Goal: Information Seeking & Learning: Learn about a topic

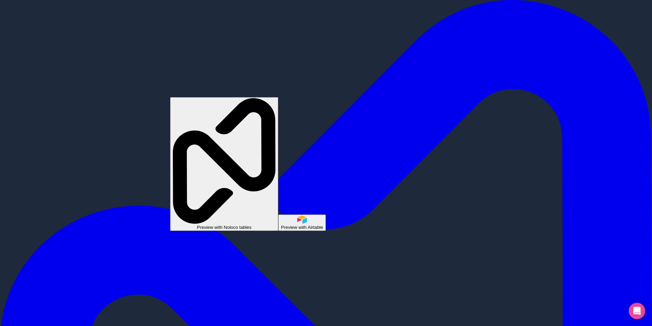
click at [236, 210] on button "Preview with Noloco tables" at bounding box center [224, 164] width 108 height 134
click at [281, 225] on span "Preview with Airtable" at bounding box center [302, 227] width 42 height 5
